Goal: Information Seeking & Learning: Learn about a topic

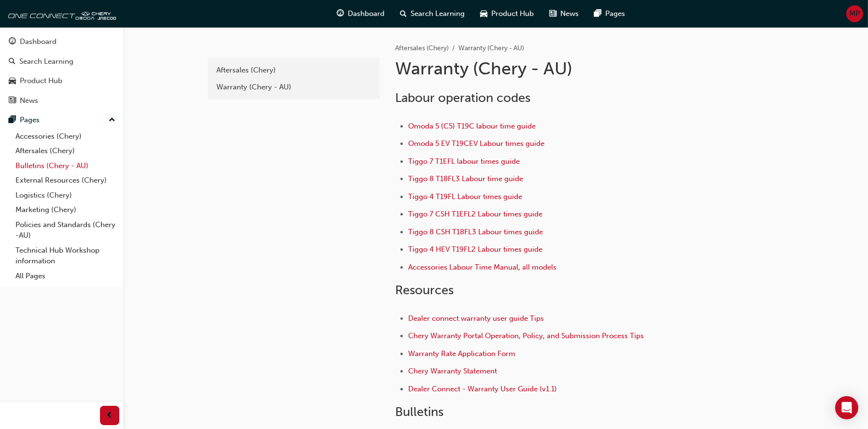
click at [47, 162] on link "Bulletins (Chery - AU)" at bounding box center [66, 165] width 108 height 15
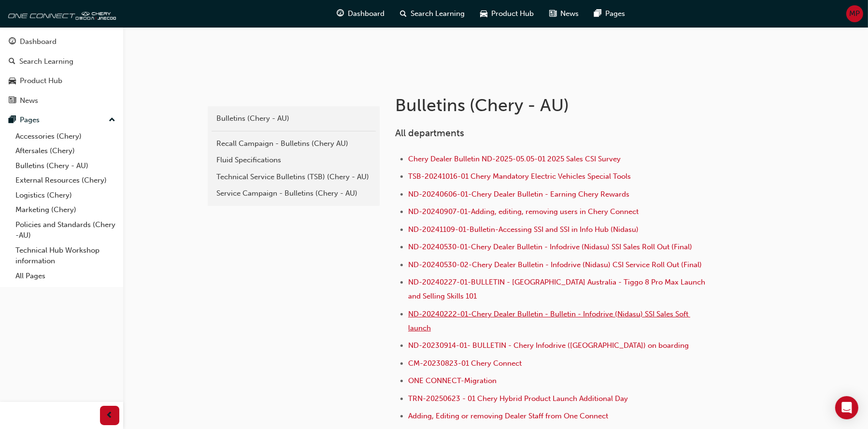
scroll to position [97, 0]
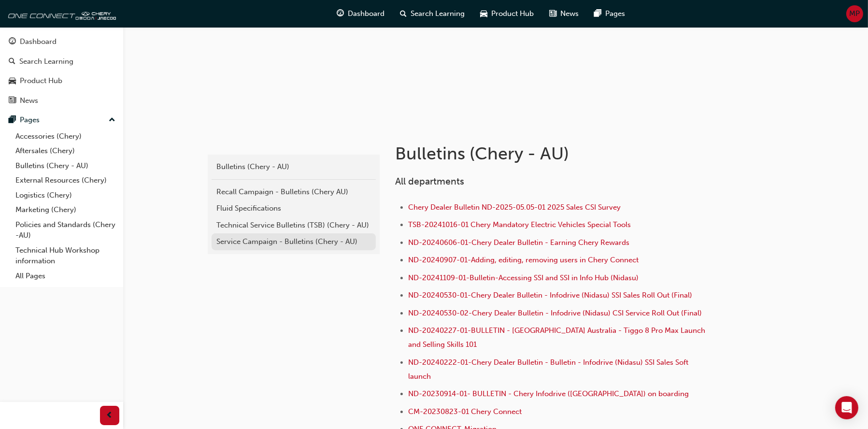
click at [276, 240] on div "Service Campaign - Bulletins (Chery - AU)" at bounding box center [293, 241] width 155 height 11
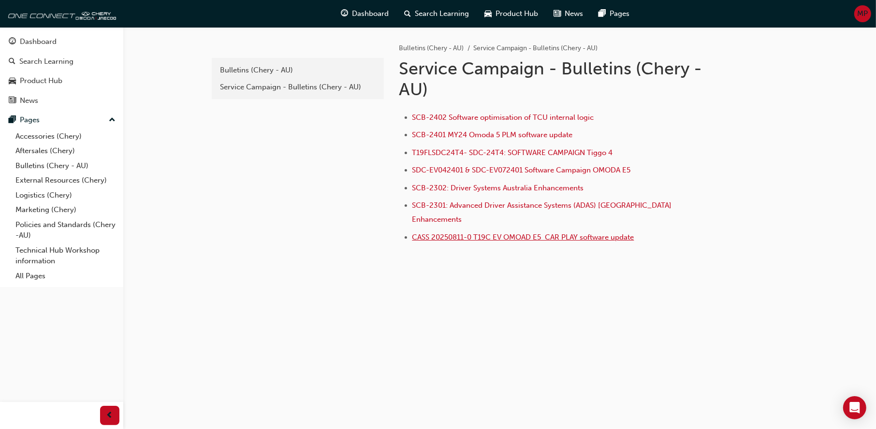
click at [505, 233] on span "CASS 20250811-0 T19C EV OMOAD E5 CAR PLAY software update" at bounding box center [523, 237] width 222 height 9
